Goal: Information Seeking & Learning: Learn about a topic

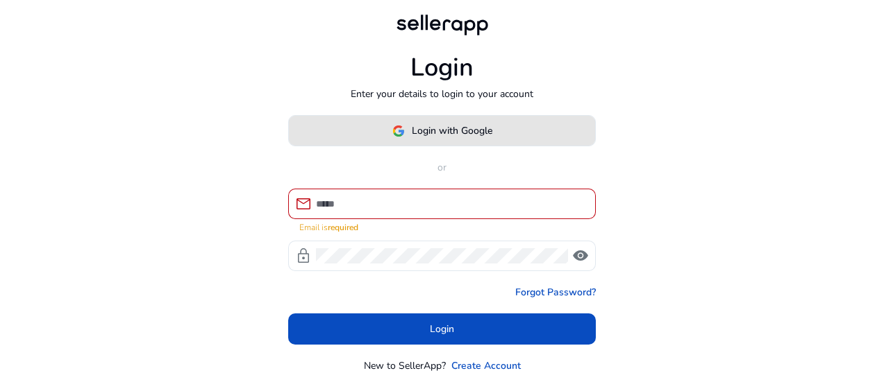
click at [423, 135] on span "Login with Google" at bounding box center [452, 131] width 81 height 15
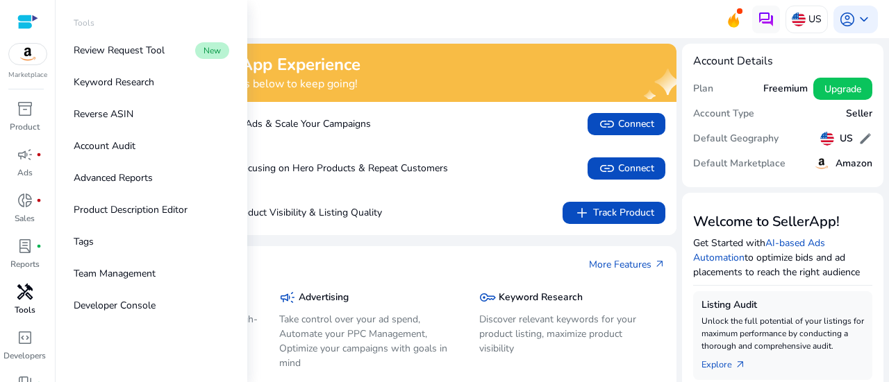
click at [31, 301] on span "handyman" at bounding box center [25, 292] width 17 height 17
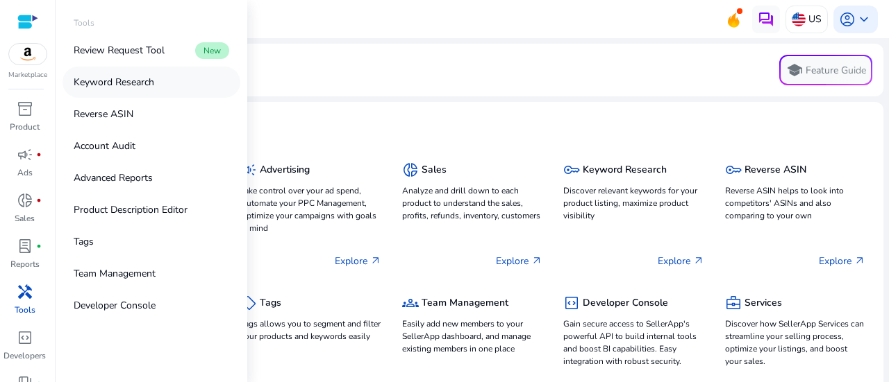
click at [119, 81] on p "Keyword Research" at bounding box center [114, 82] width 81 height 15
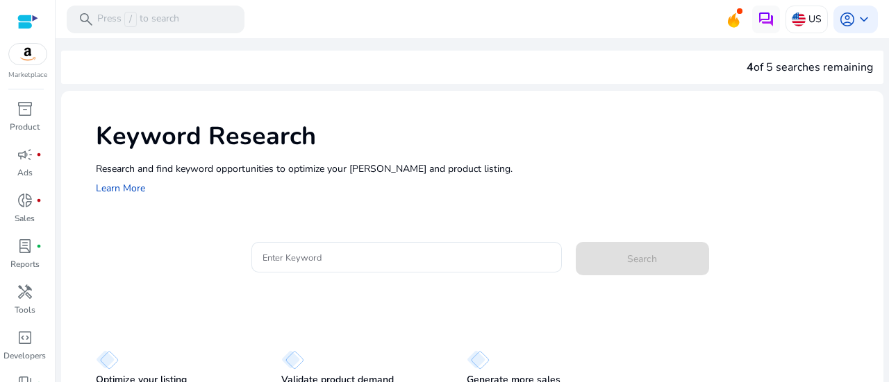
scroll to position [58, 0]
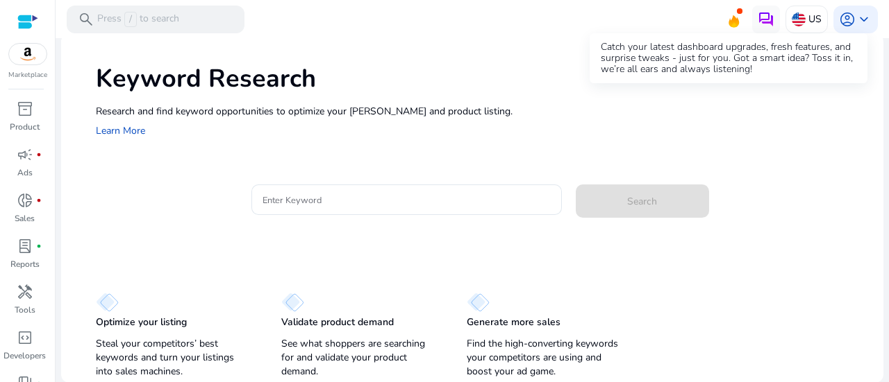
click at [728, 20] on icon at bounding box center [733, 21] width 10 height 12
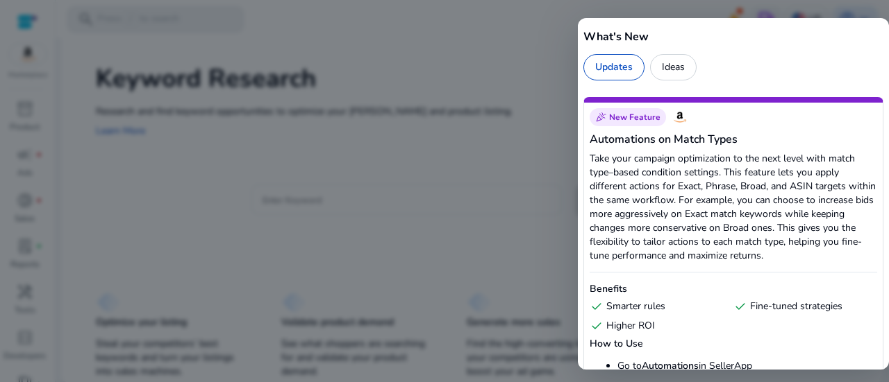
click at [662, 60] on div "Ideas" at bounding box center [673, 67] width 47 height 26
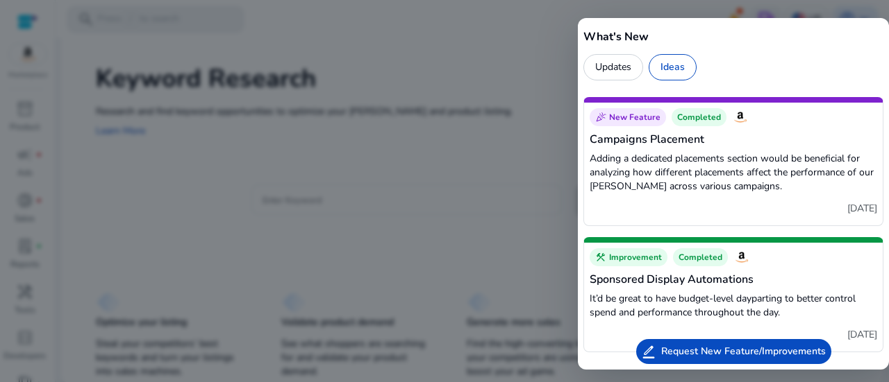
click at [780, 72] on div "Updates Ideas" at bounding box center [733, 67] width 300 height 26
click at [444, 44] on div at bounding box center [444, 191] width 889 height 382
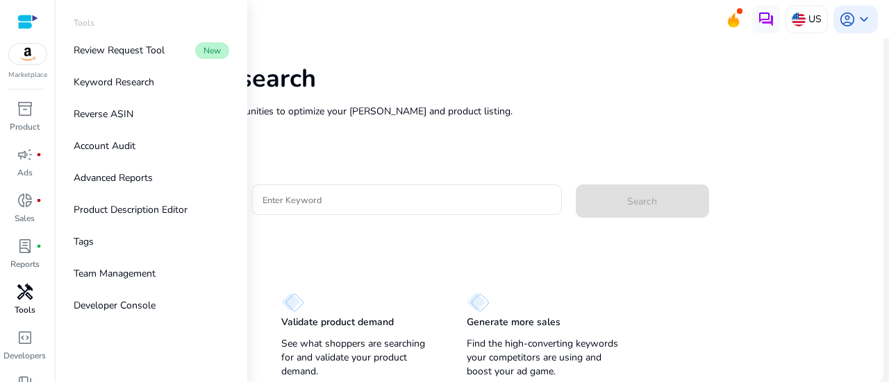
click at [17, 298] on span "handyman" at bounding box center [25, 292] width 17 height 17
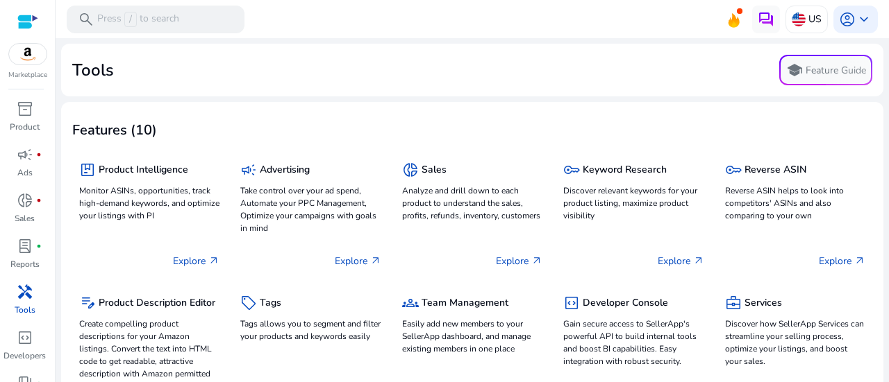
click at [309, 85] on mat-card "Tools school Feature Guide" at bounding box center [472, 70] width 822 height 53
click at [24, 248] on span "lab_profile" at bounding box center [25, 246] width 17 height 17
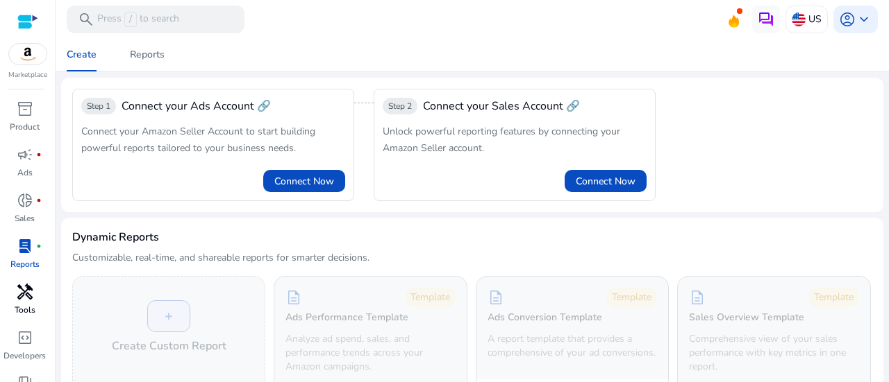
click at [28, 294] on span "handyman" at bounding box center [25, 292] width 17 height 17
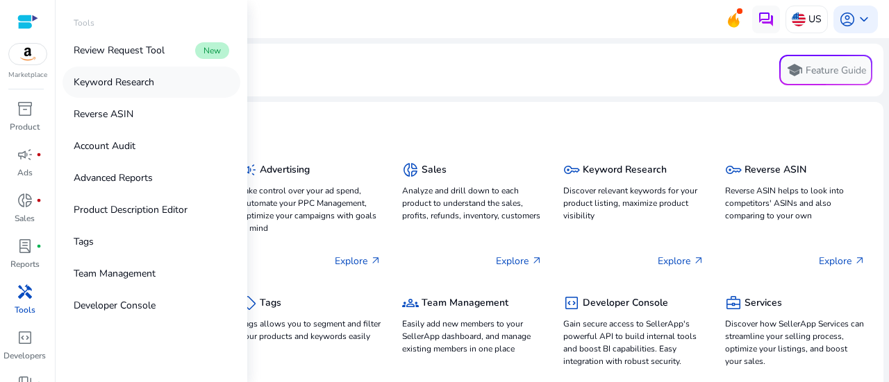
click at [112, 81] on p "Keyword Research" at bounding box center [114, 82] width 81 height 15
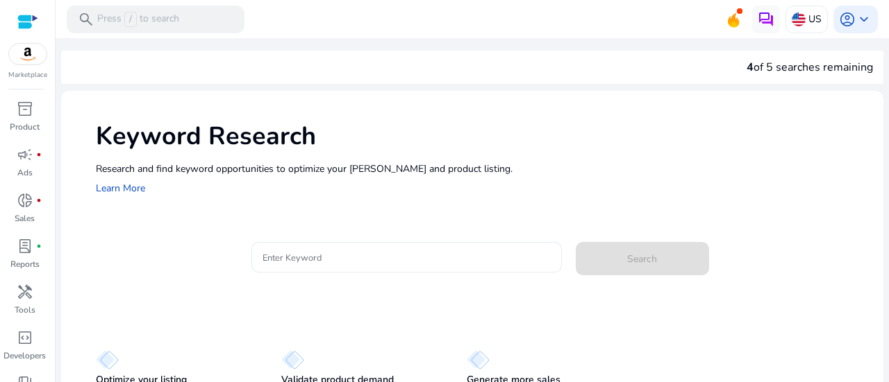
click at [332, 266] on div at bounding box center [406, 257] width 288 height 31
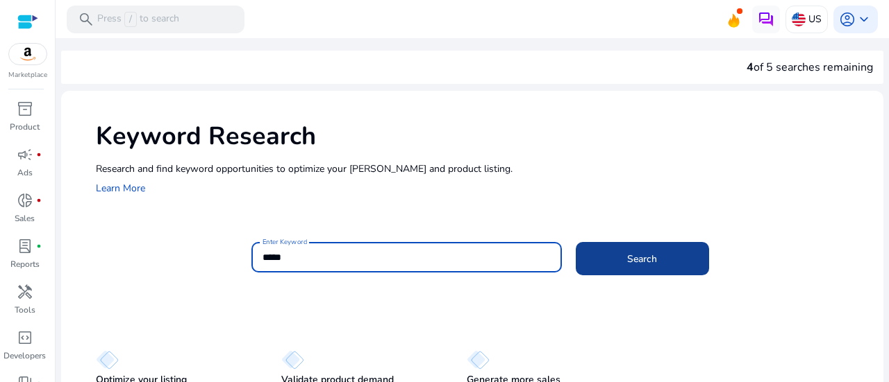
click at [642, 268] on span at bounding box center [641, 258] width 133 height 33
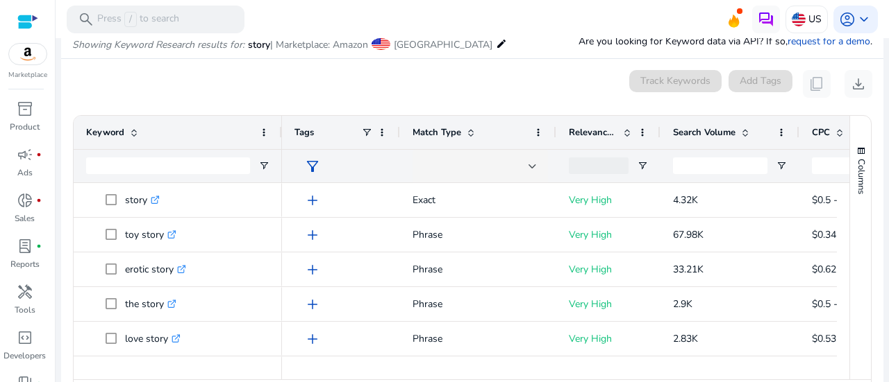
scroll to position [165, 0]
click at [685, 130] on span "Search Volume" at bounding box center [704, 131] width 62 height 12
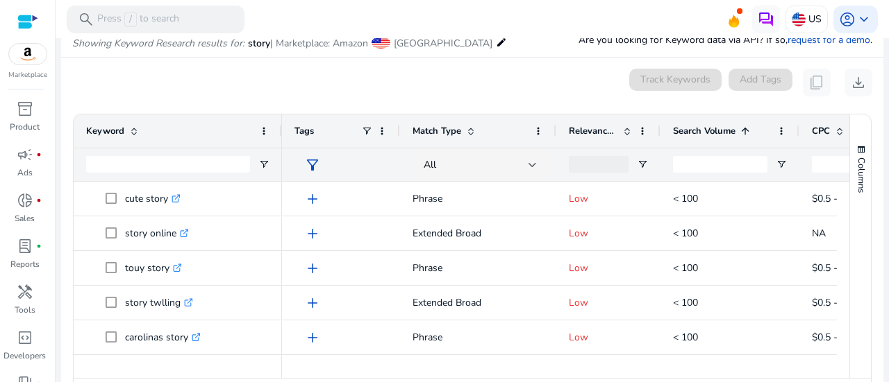
click at [685, 130] on span "Search Volume" at bounding box center [704, 131] width 62 height 12
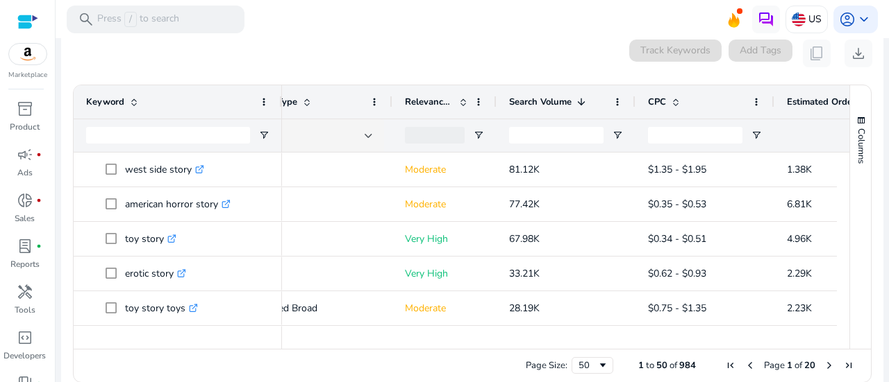
scroll to position [0, 301]
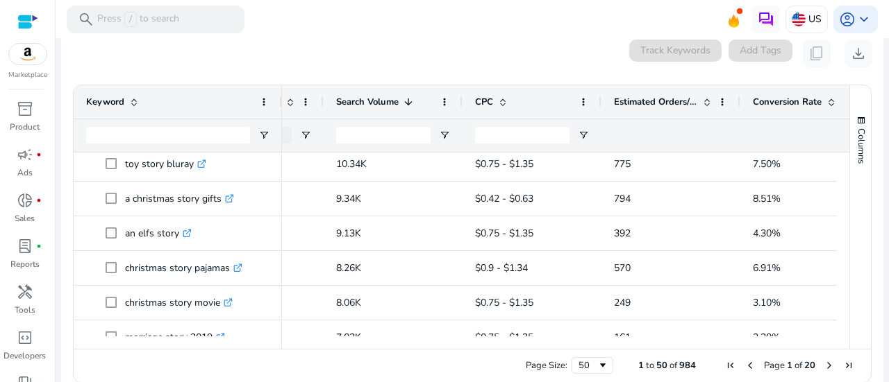
click at [847, 206] on div "Keyword Match Type Relevance Score 1" at bounding box center [472, 217] width 797 height 264
drag, startPoint x: 844, startPoint y: 208, endPoint x: 845, endPoint y: 223, distance: 15.3
click at [850, 223] on div "Columns" at bounding box center [860, 217] width 21 height 264
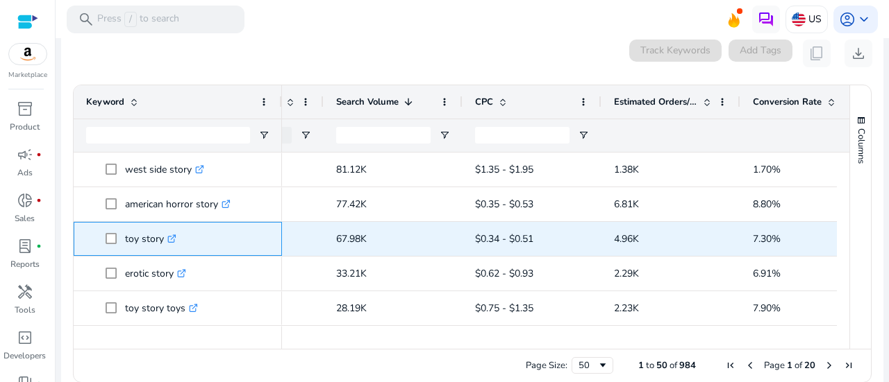
click at [172, 237] on icon ".st0{fill:#2c8af8}" at bounding box center [171, 239] width 9 height 9
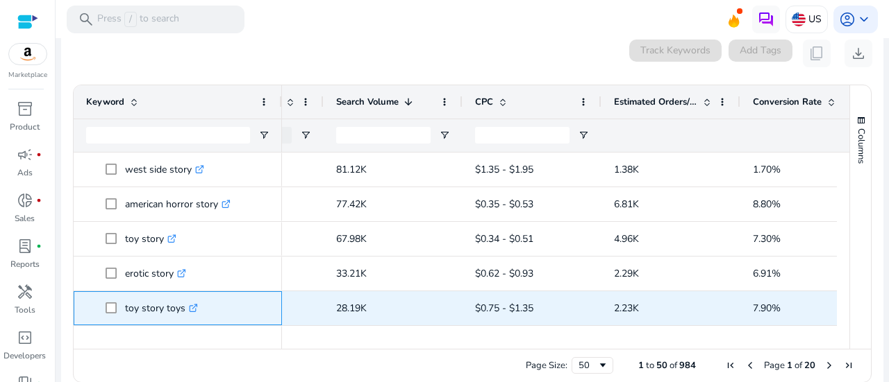
click at [196, 308] on icon ".st0{fill:#2c8af8}" at bounding box center [193, 308] width 9 height 9
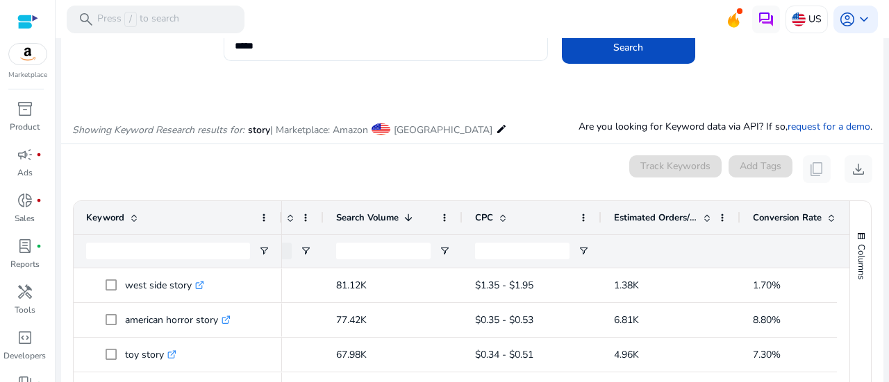
click at [296, 52] on input "*****" at bounding box center [386, 45] width 302 height 15
type input "*******"
click at [562, 31] on button "Search" at bounding box center [628, 47] width 133 height 33
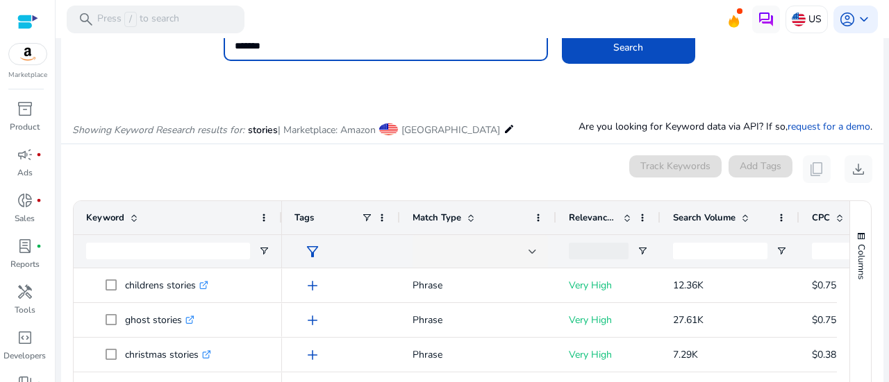
scroll to position [165, 0]
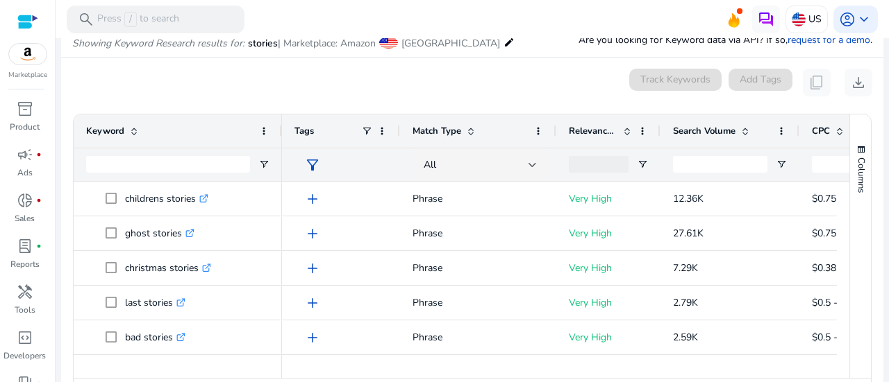
click at [750, 130] on span at bounding box center [744, 131] width 11 height 11
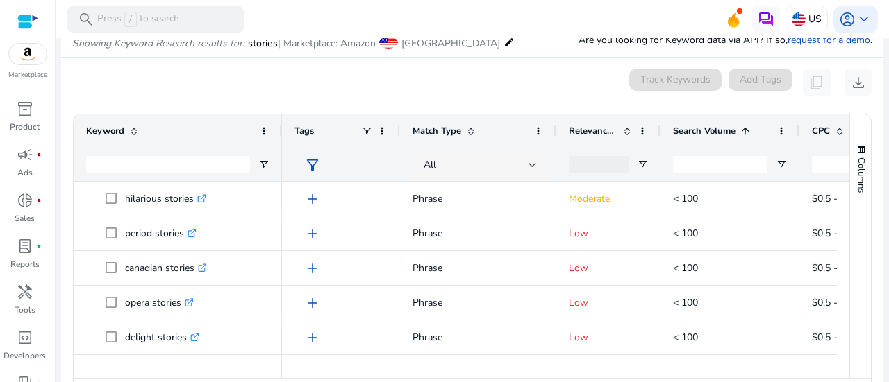
click at [750, 130] on span at bounding box center [744, 131] width 11 height 11
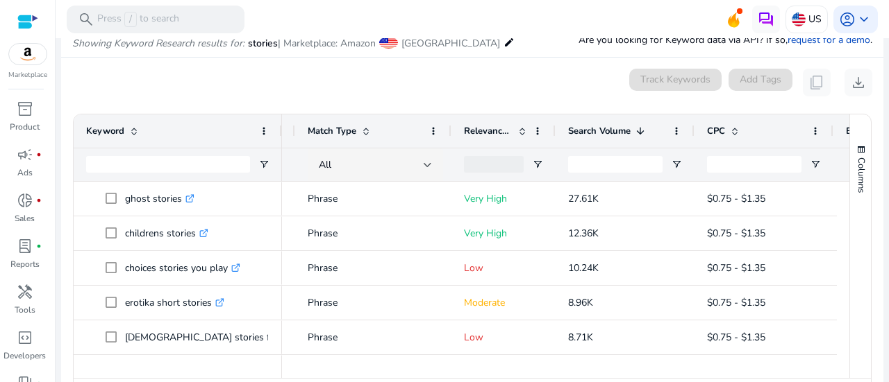
scroll to position [0, 126]
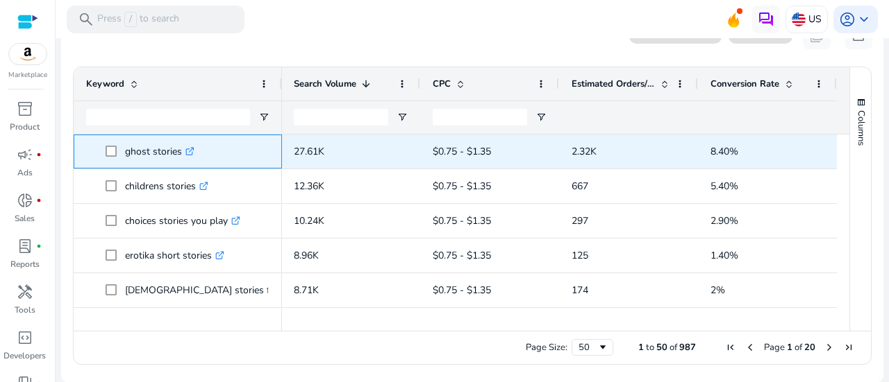
click at [192, 152] on icon ".st0{fill:#2c8af8}" at bounding box center [189, 151] width 9 height 9
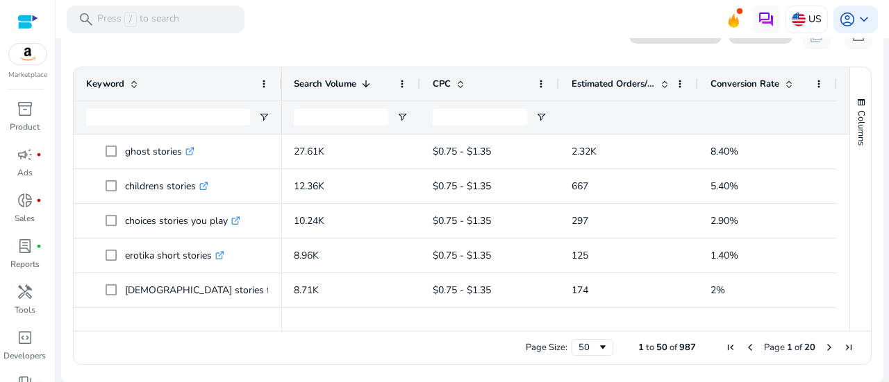
drag, startPoint x: 844, startPoint y: 147, endPoint x: 845, endPoint y: 162, distance: 15.3
click at [850, 162] on div "Columns" at bounding box center [860, 199] width 21 height 264
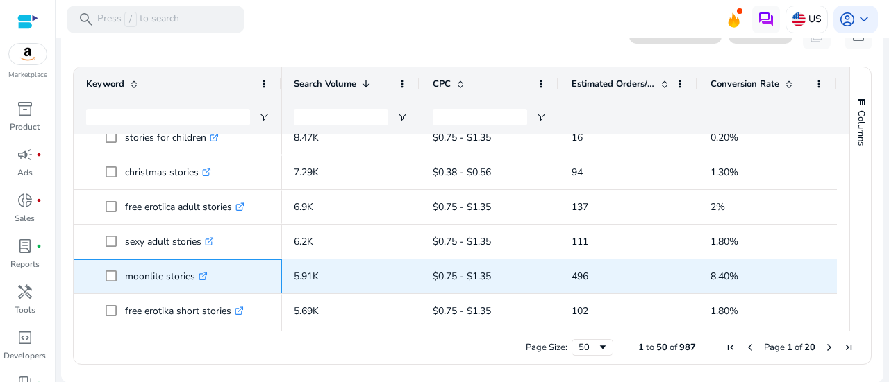
click at [202, 278] on icon ".st0{fill:#2c8af8}" at bounding box center [203, 276] width 9 height 9
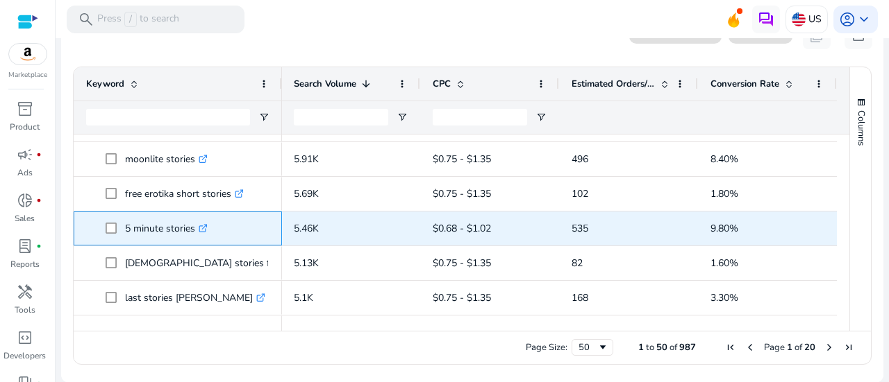
click at [201, 231] on icon at bounding box center [202, 229] width 7 height 7
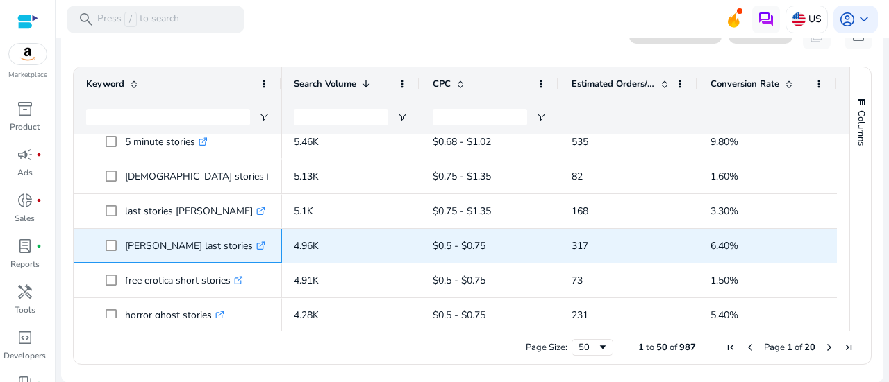
click at [256, 245] on icon ".st0{fill:#2c8af8}" at bounding box center [260, 246] width 9 height 9
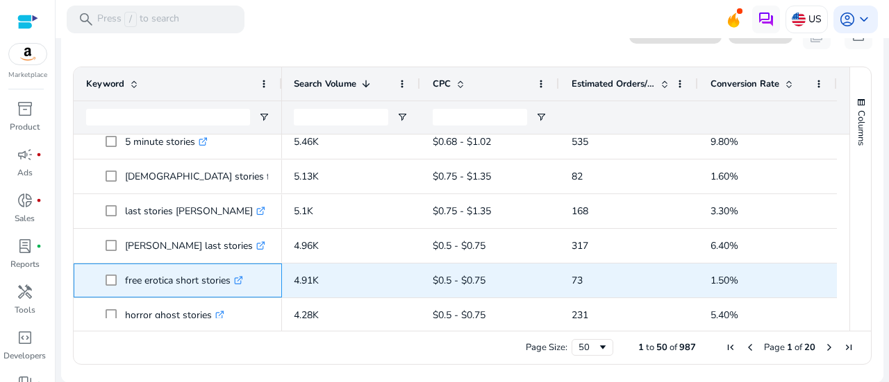
click at [242, 279] on icon ".st0{fill:#2c8af8}" at bounding box center [238, 280] width 9 height 9
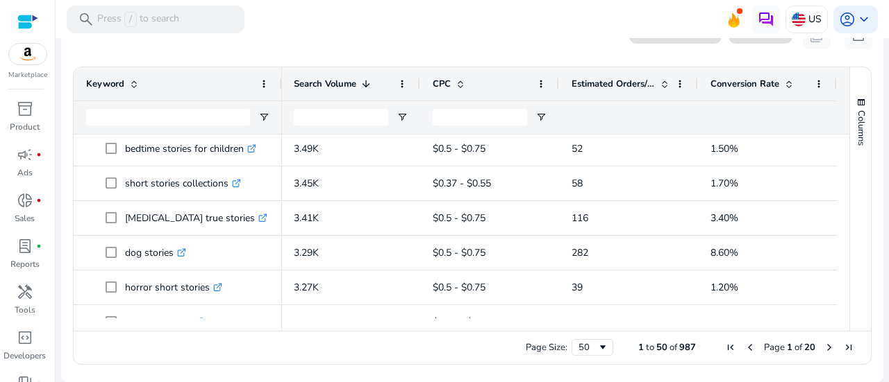
scroll to position [806, 0]
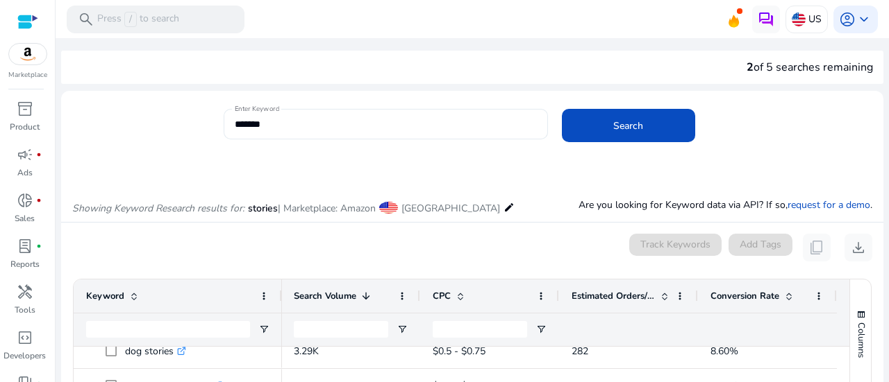
click at [257, 126] on input "*******" at bounding box center [386, 124] width 302 height 15
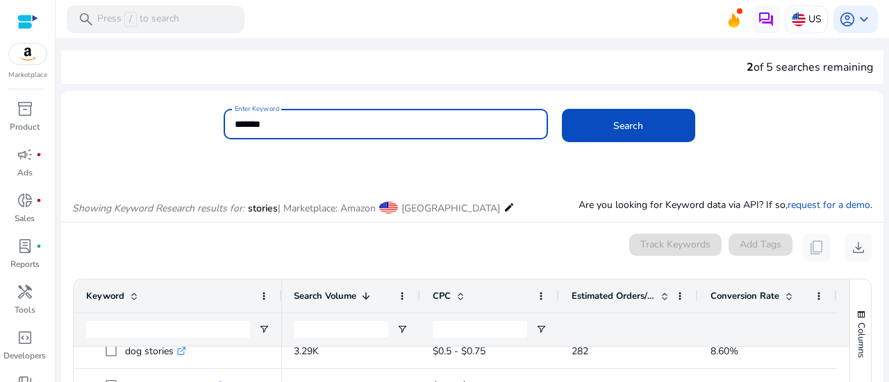
click at [257, 126] on input "*******" at bounding box center [386, 124] width 302 height 15
type input "****"
click at [562, 109] on button "Search" at bounding box center [628, 125] width 133 height 33
